Goal: Transaction & Acquisition: Book appointment/travel/reservation

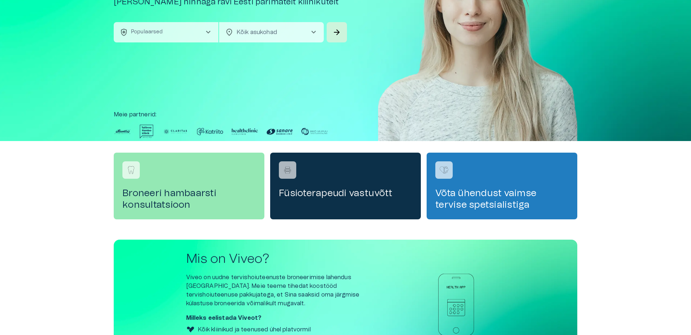
scroll to position [55, 0]
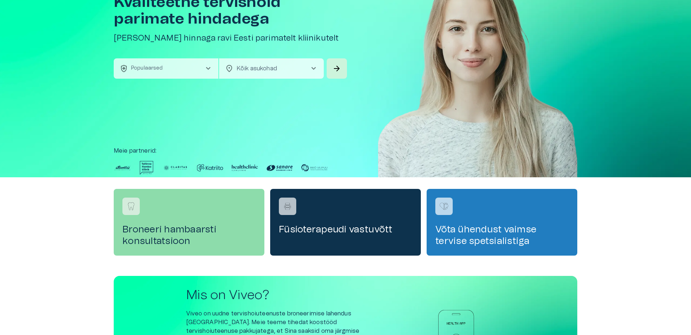
click at [212, 238] on h4 "Broneeri hambaarsti konsultatsioon" at bounding box center [188, 235] width 133 height 23
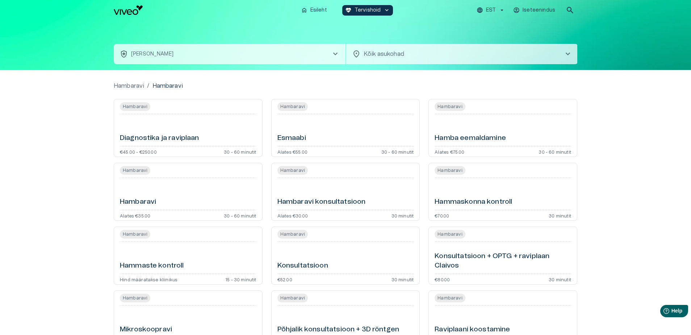
click at [157, 194] on div "Hambaravi" at bounding box center [188, 194] width 137 height 26
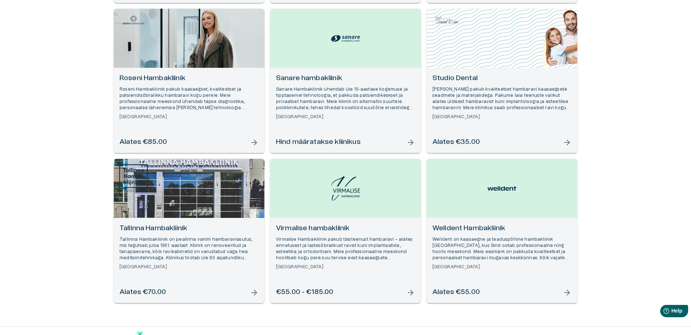
scroll to position [570, 0]
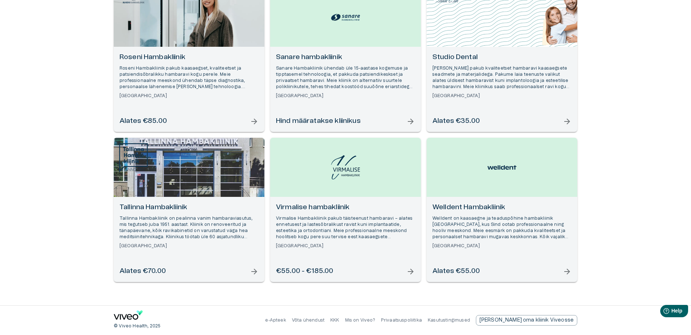
click at [375, 320] on p "Mis on Viveo?" at bounding box center [360, 320] width 30 height 6
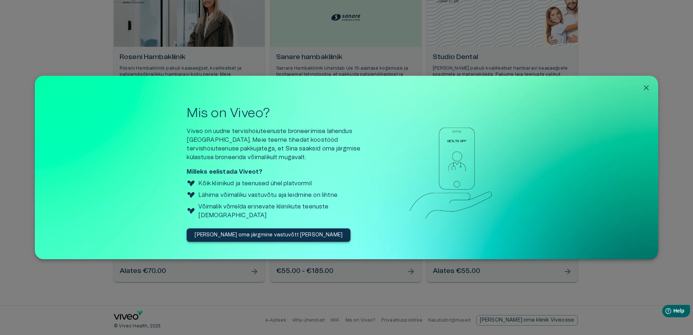
click at [646, 88] on icon "Close" at bounding box center [646, 87] width 9 height 9
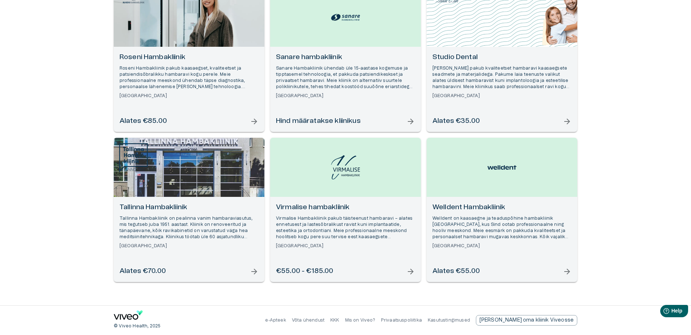
click at [340, 320] on link "KKK" at bounding box center [334, 320] width 9 height 4
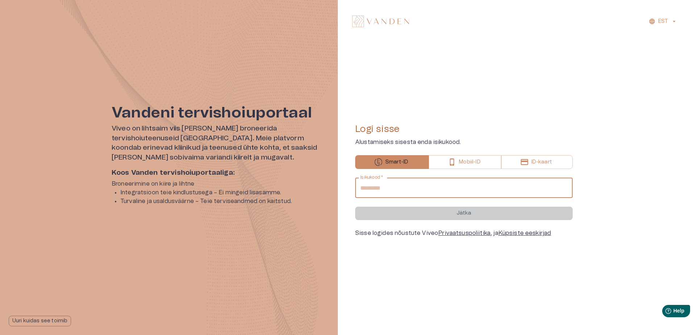
click at [409, 191] on input "Isikukood   *" at bounding box center [463, 188] width 217 height 20
